Goal: Task Accomplishment & Management: Manage account settings

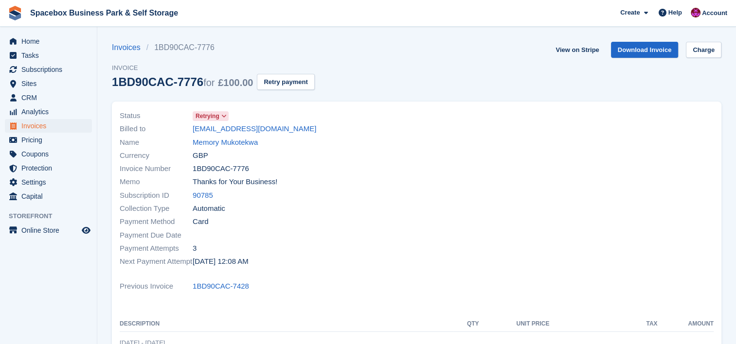
click at [548, 327] on th "Unit Price" at bounding box center [514, 324] width 70 height 16
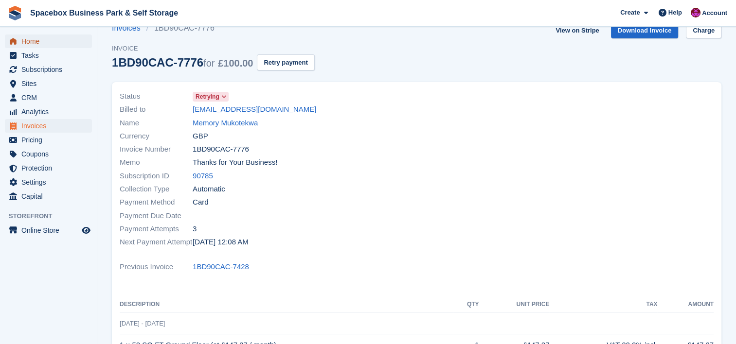
click at [21, 45] on span "Home" at bounding box center [50, 42] width 58 height 14
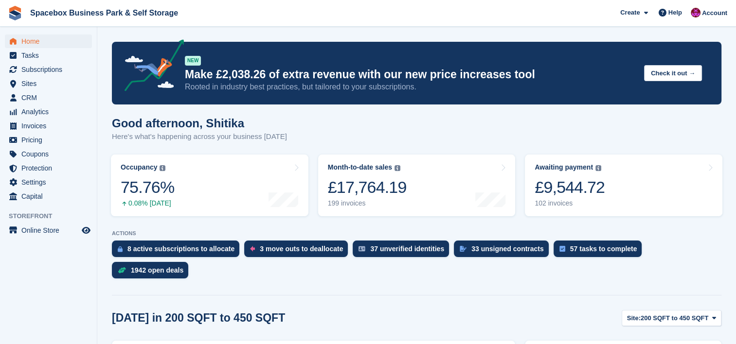
click at [312, 310] on div "Today in 200 SQFT to 450 SQFT Site: 200 SQFT to 450 SQFT 200 SQFT to 450 SQFT S…" at bounding box center [416, 318] width 609 height 16
click at [315, 245] on div "3 move outs to deallocate" at bounding box center [296, 249] width 104 height 17
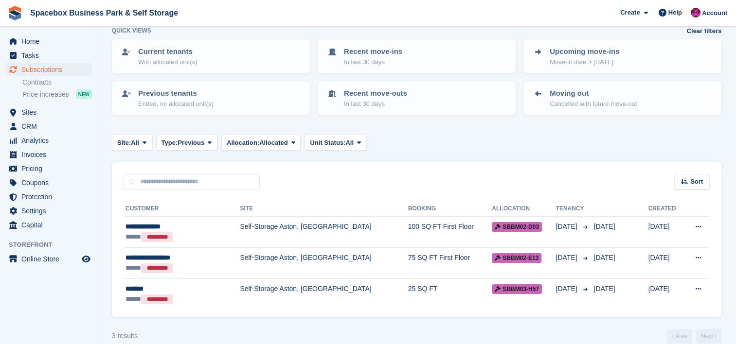
scroll to position [66, 0]
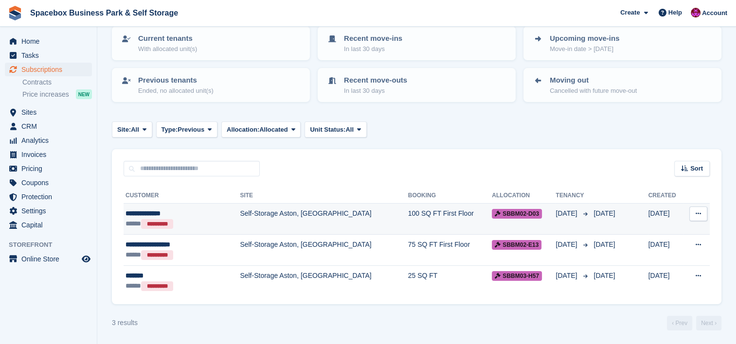
click at [338, 215] on td "Self-Storage Aston, [GEOGRAPHIC_DATA]" at bounding box center [324, 219] width 168 height 31
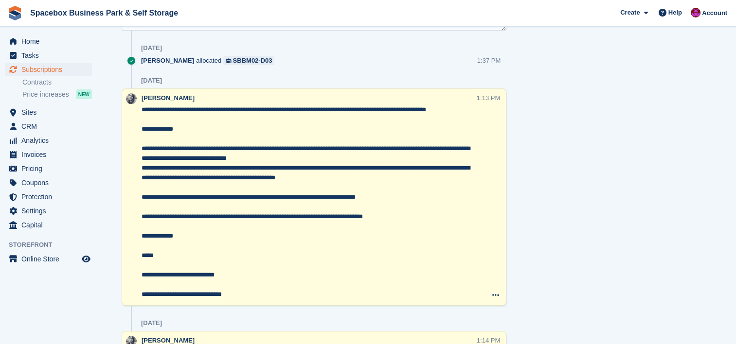
scroll to position [648, 0]
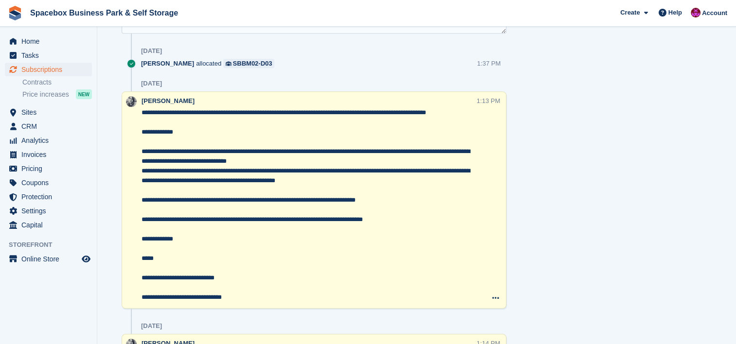
click at [655, 196] on div "Tasks 0 Add No tasks related to Subscription #63898 Booking Customer [PERSON_NA…" at bounding box center [624, 223] width 206 height 1606
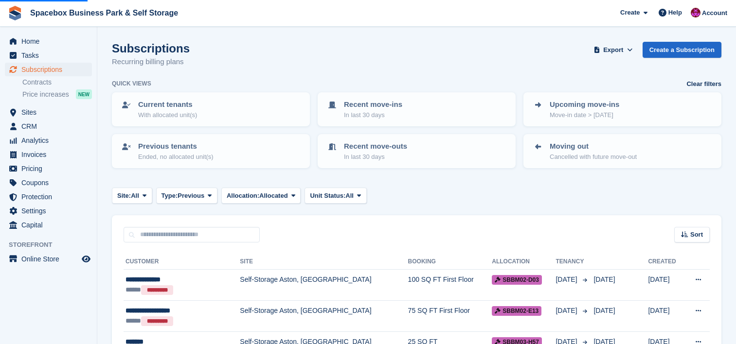
scroll to position [66, 0]
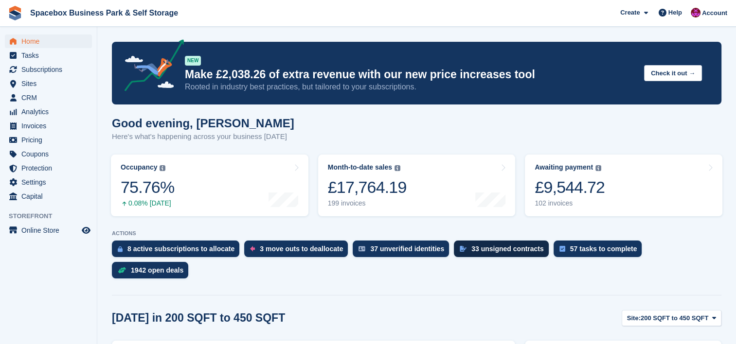
click at [484, 249] on div "33 unsigned contracts" at bounding box center [507, 249] width 72 height 8
